Goal: Task Accomplishment & Management: Complete application form

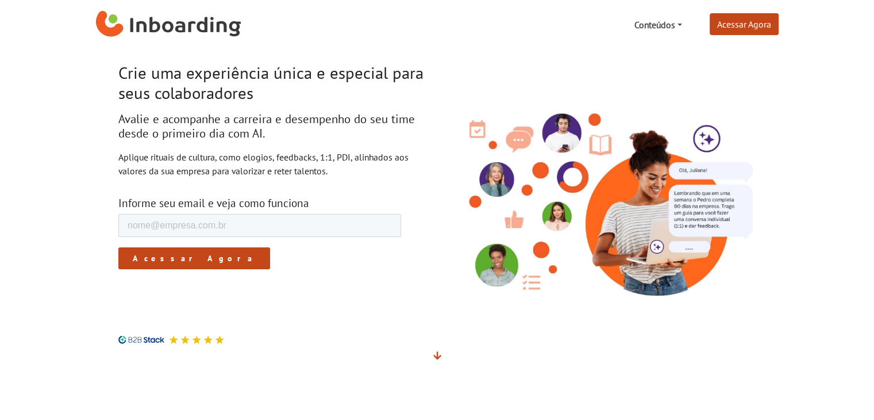
click at [660, 22] on link "Conteúdos" at bounding box center [658, 24] width 57 height 23
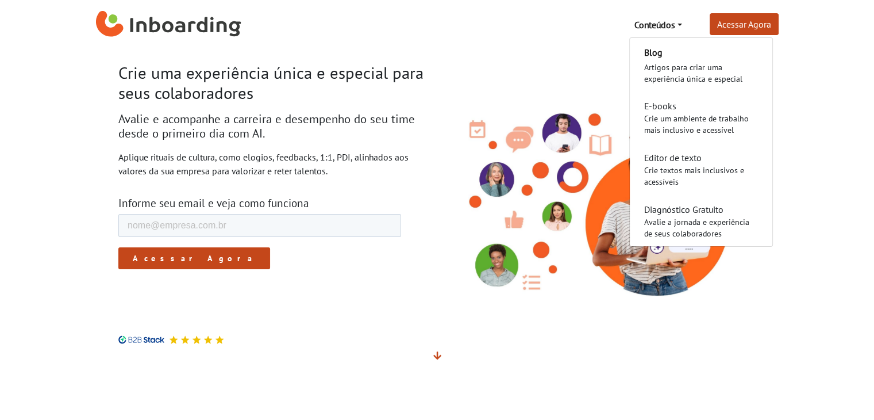
click at [660, 22] on link "Conteúdos" at bounding box center [658, 24] width 57 height 23
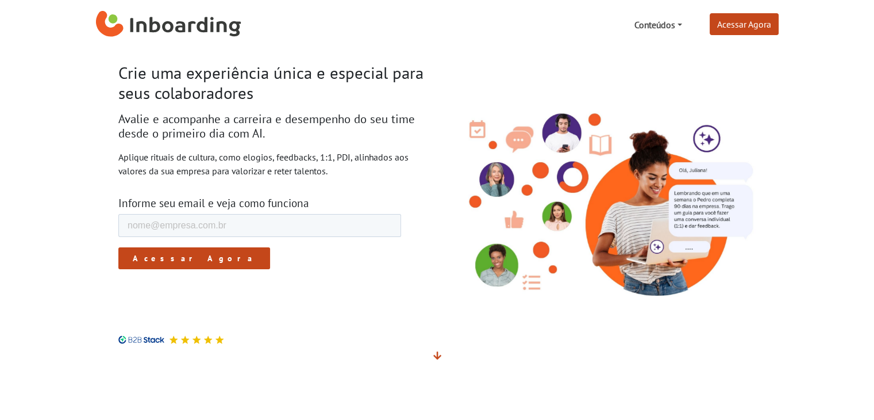
click at [660, 22] on link "Conteúdos" at bounding box center [658, 24] width 57 height 23
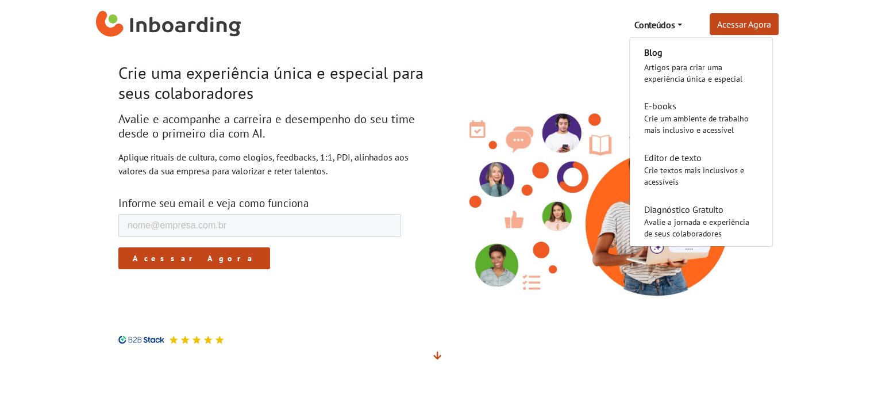
click at [660, 22] on link "Conteúdos" at bounding box center [658, 24] width 57 height 23
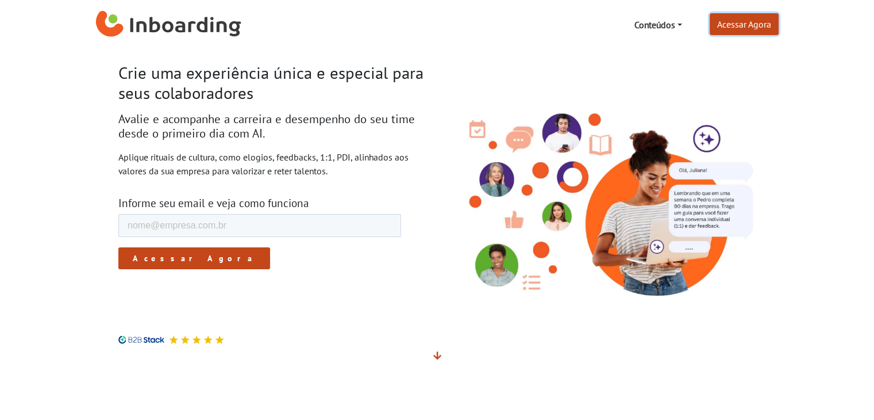
click at [761, 15] on link "Acessar Agora" at bounding box center [744, 24] width 69 height 22
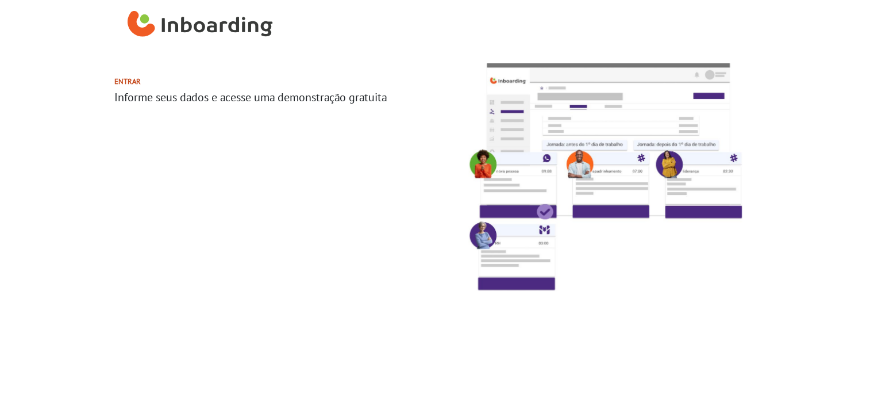
select select "BR"
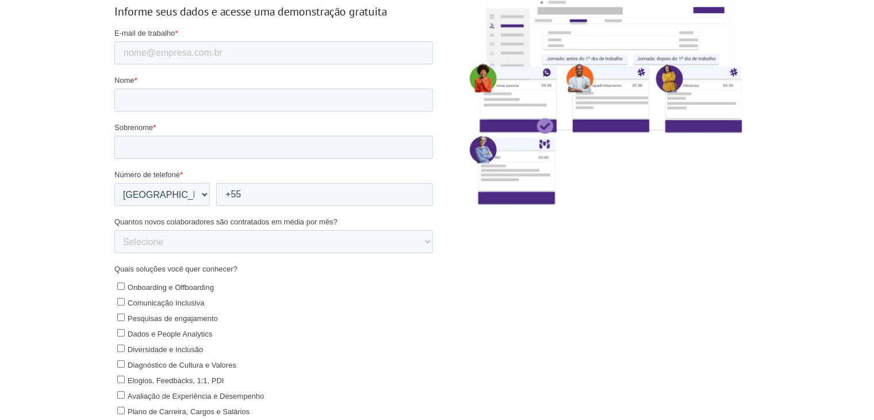
scroll to position [78, 0]
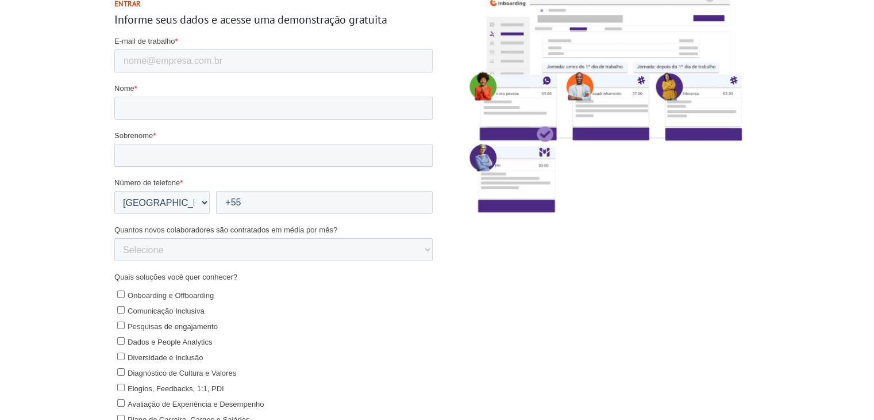
click at [99, 319] on section "Entrar Informe seus dados e acesse uma demonstração gratuita" at bounding box center [437, 251] width 874 height 558
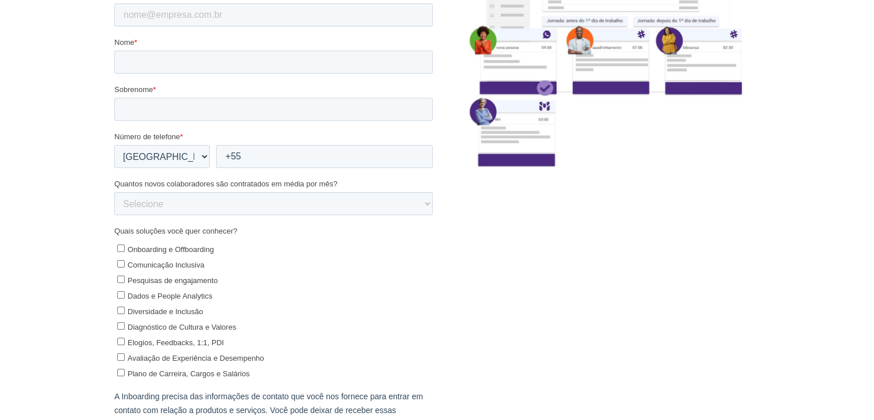
scroll to position [147, 0]
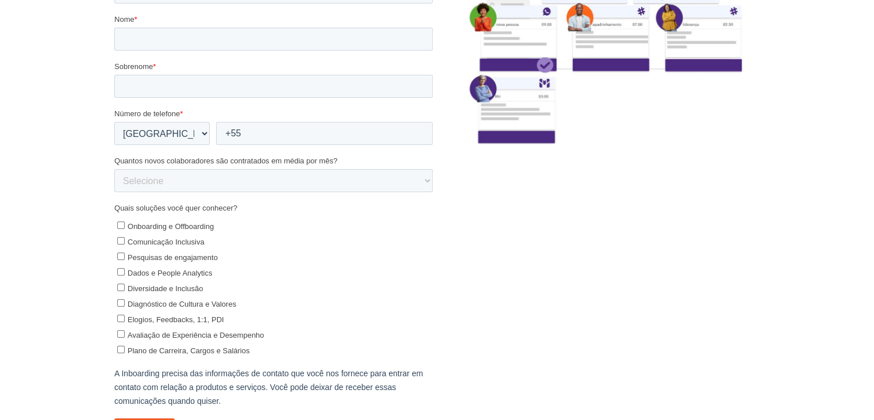
click at [62, 237] on section "Entrar Informe seus dados e acesse uma demonstração gratuita" at bounding box center [437, 182] width 874 height 558
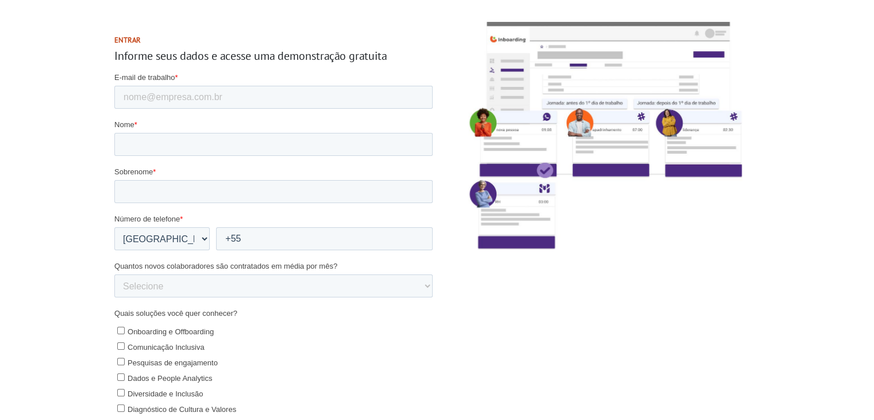
scroll to position [0, 0]
